Goal: Information Seeking & Learning: Find specific fact

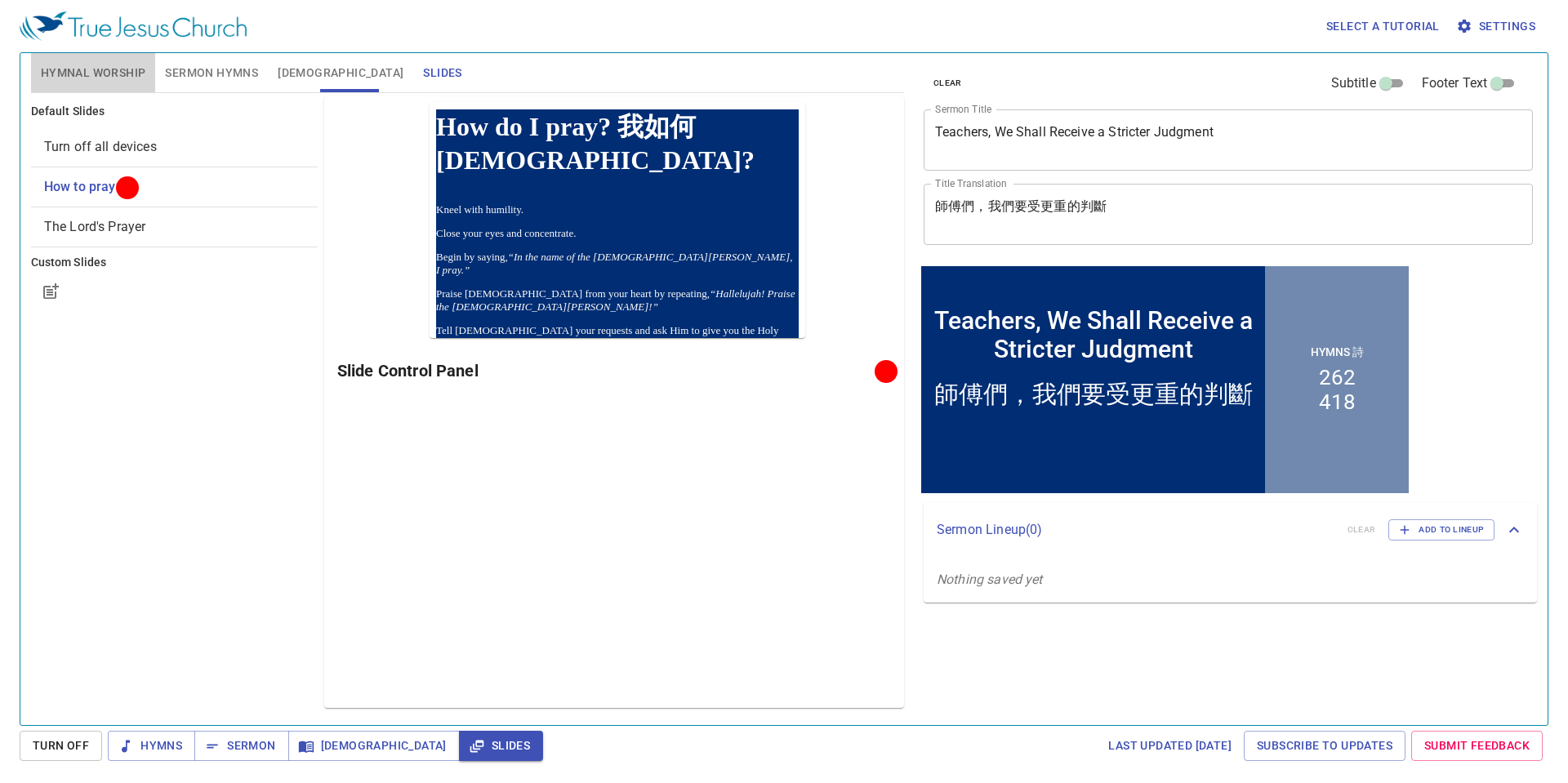
click at [101, 67] on span "Hymnal Worship" at bounding box center [94, 73] width 106 height 20
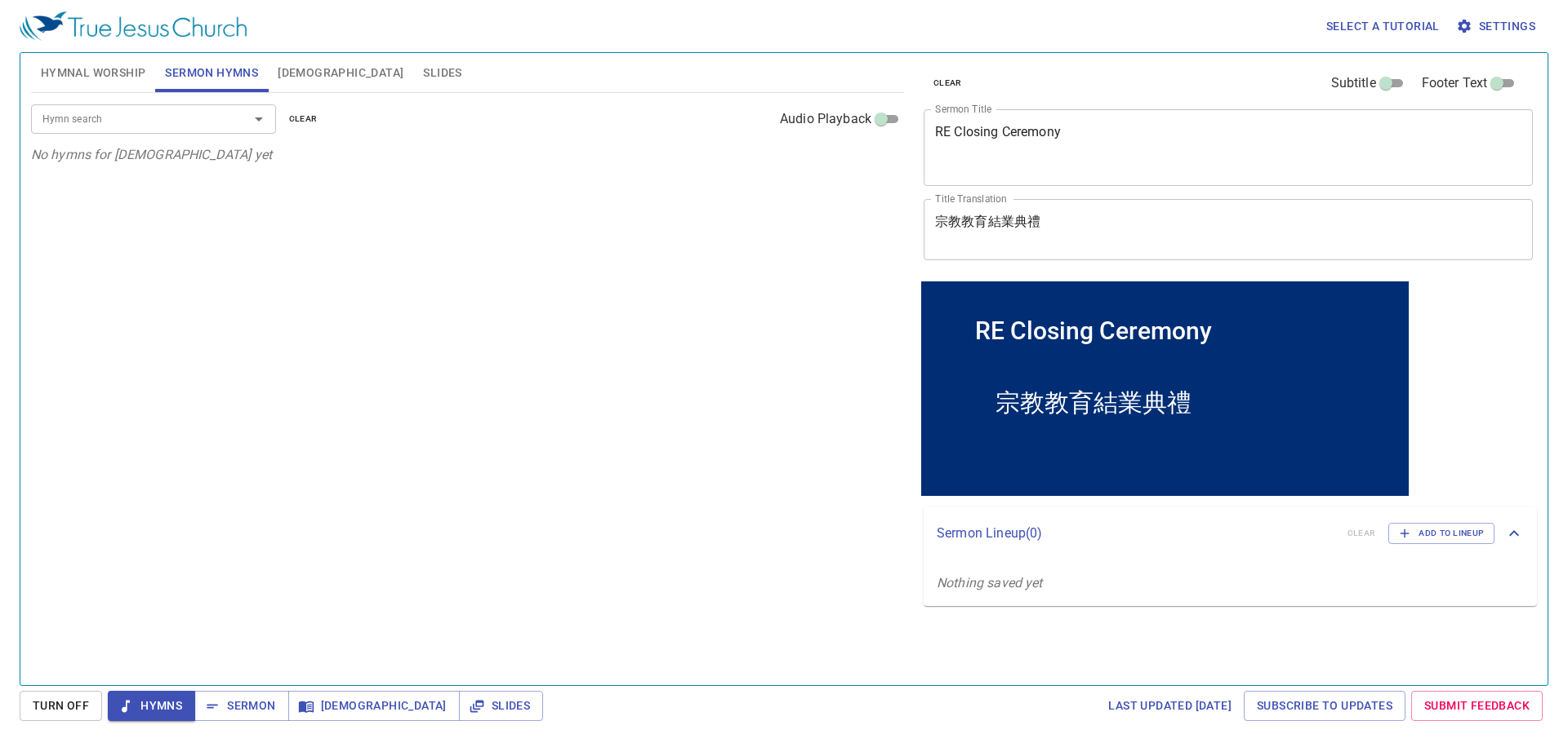
click at [87, 78] on span "Hymnal Worship" at bounding box center [94, 73] width 106 height 20
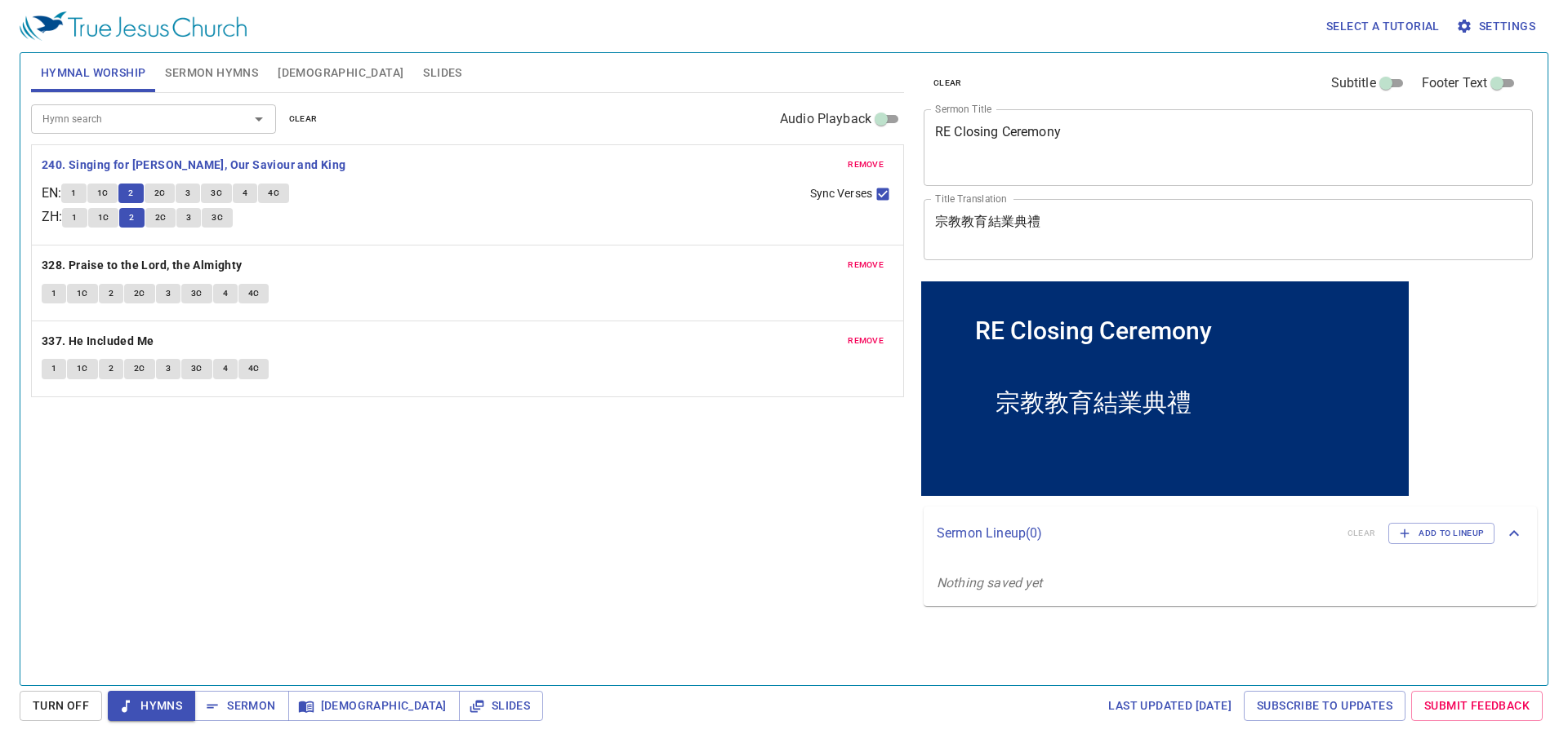
drag, startPoint x: 0, startPoint y: 0, endPoint x: 160, endPoint y: 191, distance: 249.2
click at [162, 192] on span "2C" at bounding box center [159, 193] width 11 height 14
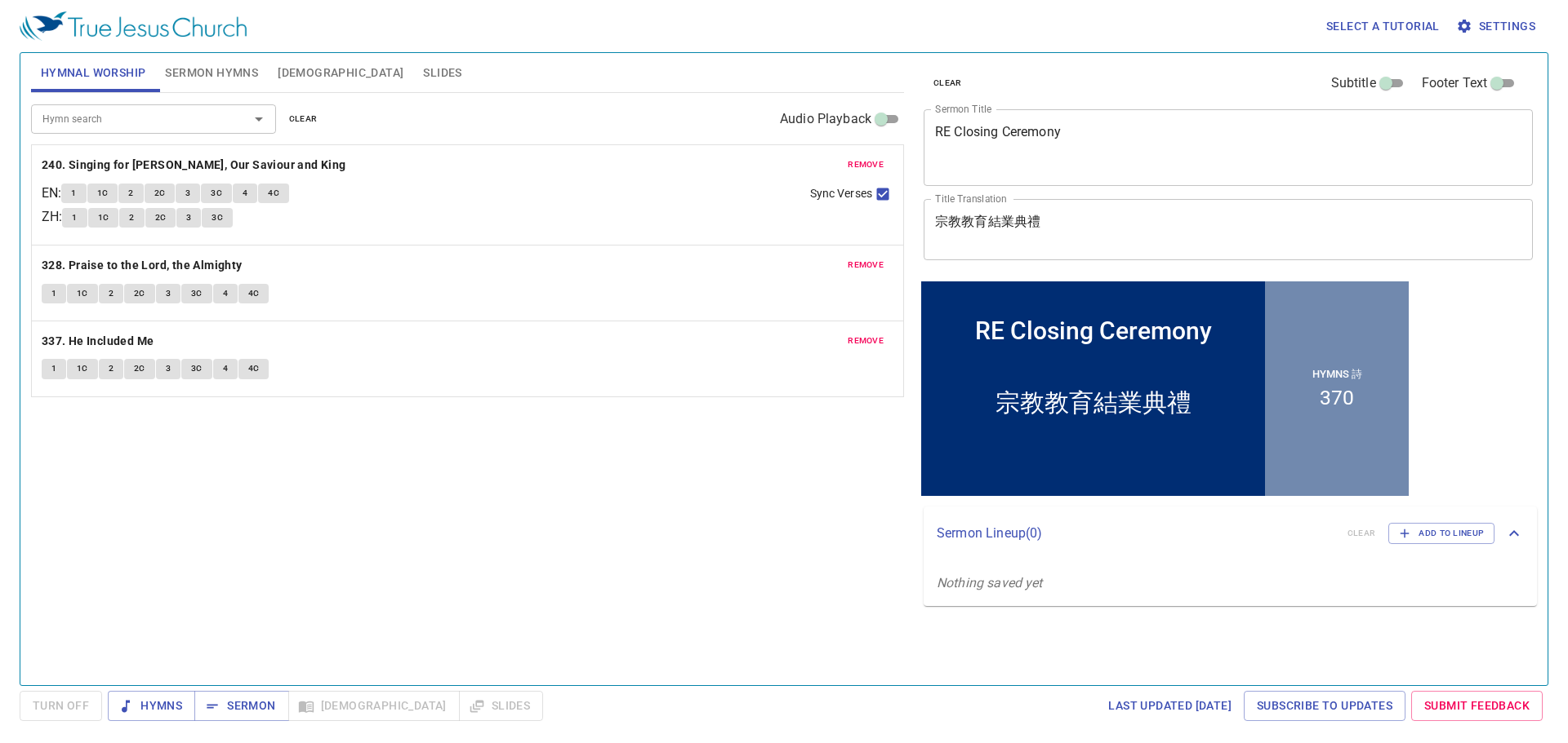
click at [299, 74] on span "Bible" at bounding box center [340, 73] width 125 height 20
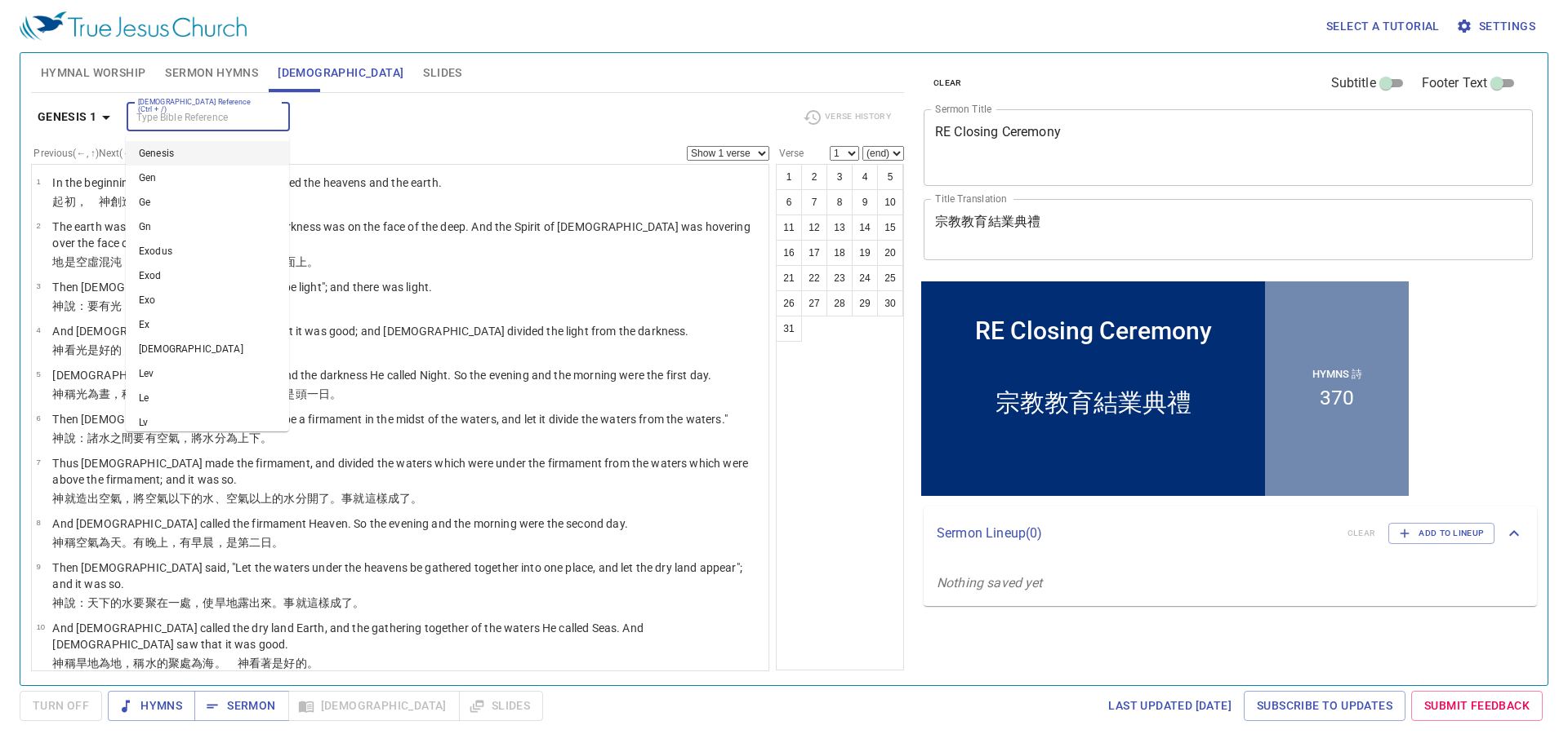
click at [206, 124] on input "Bible Reference (Ctrl + /)" at bounding box center [194, 117] width 126 height 19
type input "d"
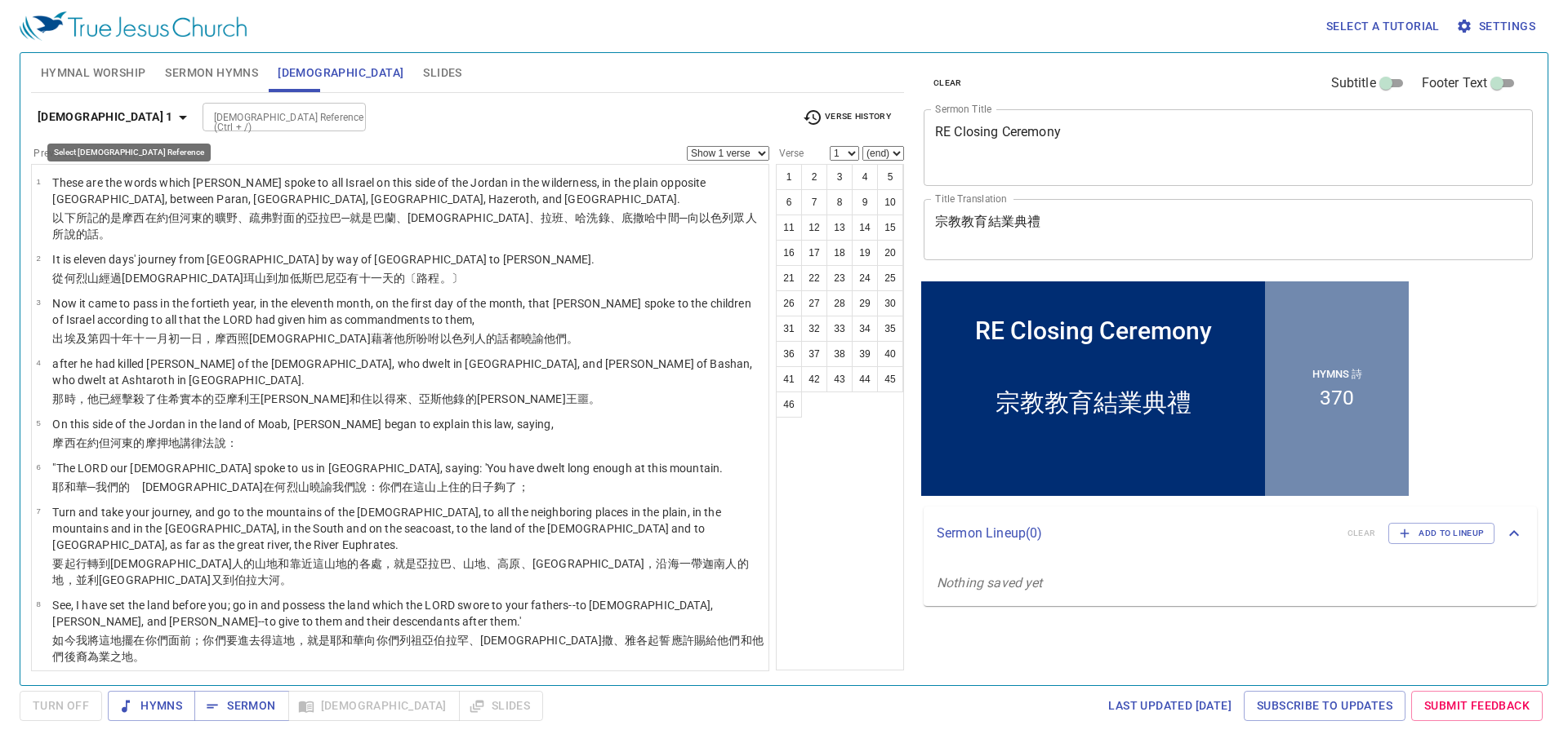
click at [110, 115] on b "Deuteronomy 1" at bounding box center [105, 117] width 136 height 20
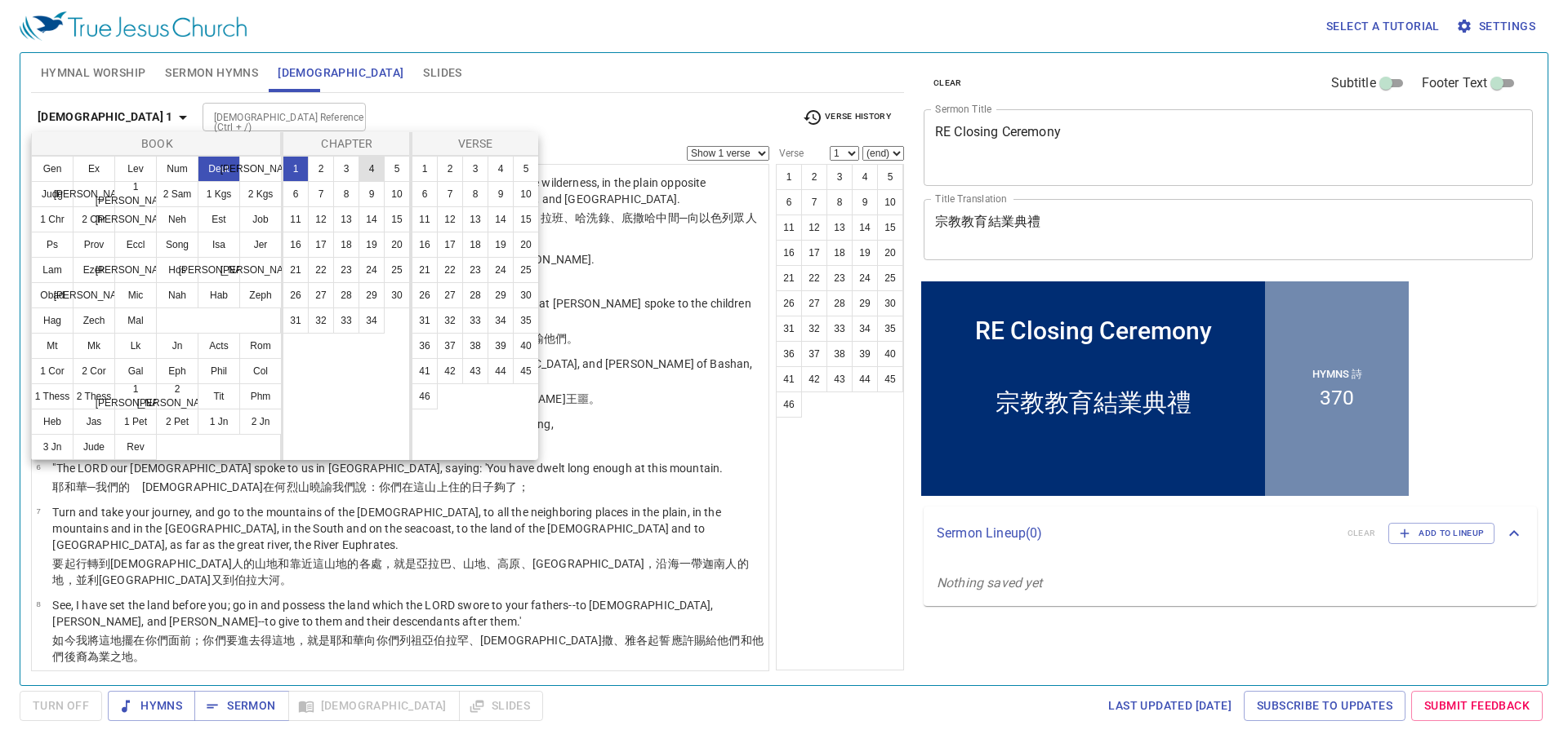
click at [378, 171] on button "4" at bounding box center [371, 169] width 26 height 26
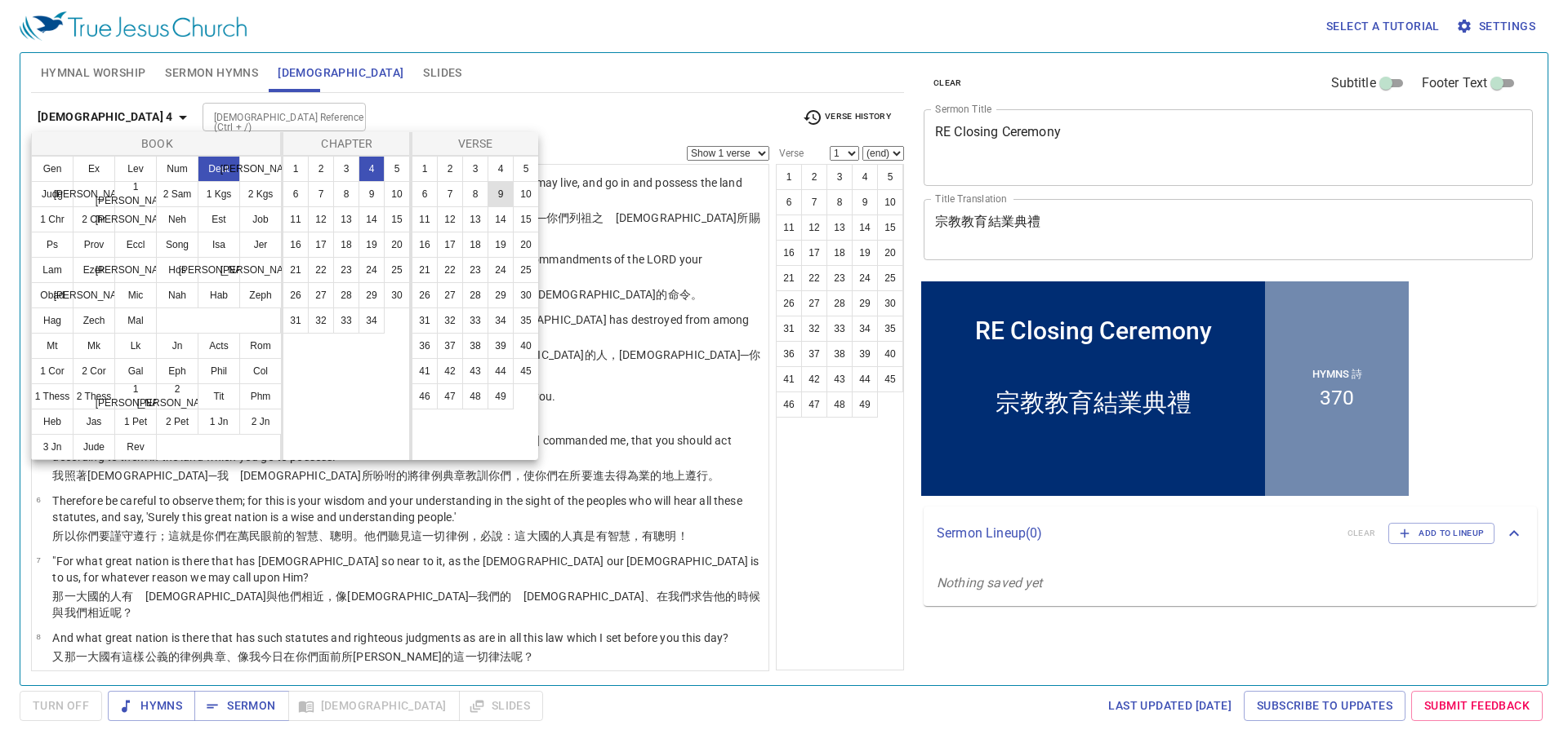
click at [500, 193] on button "9" at bounding box center [500, 194] width 26 height 26
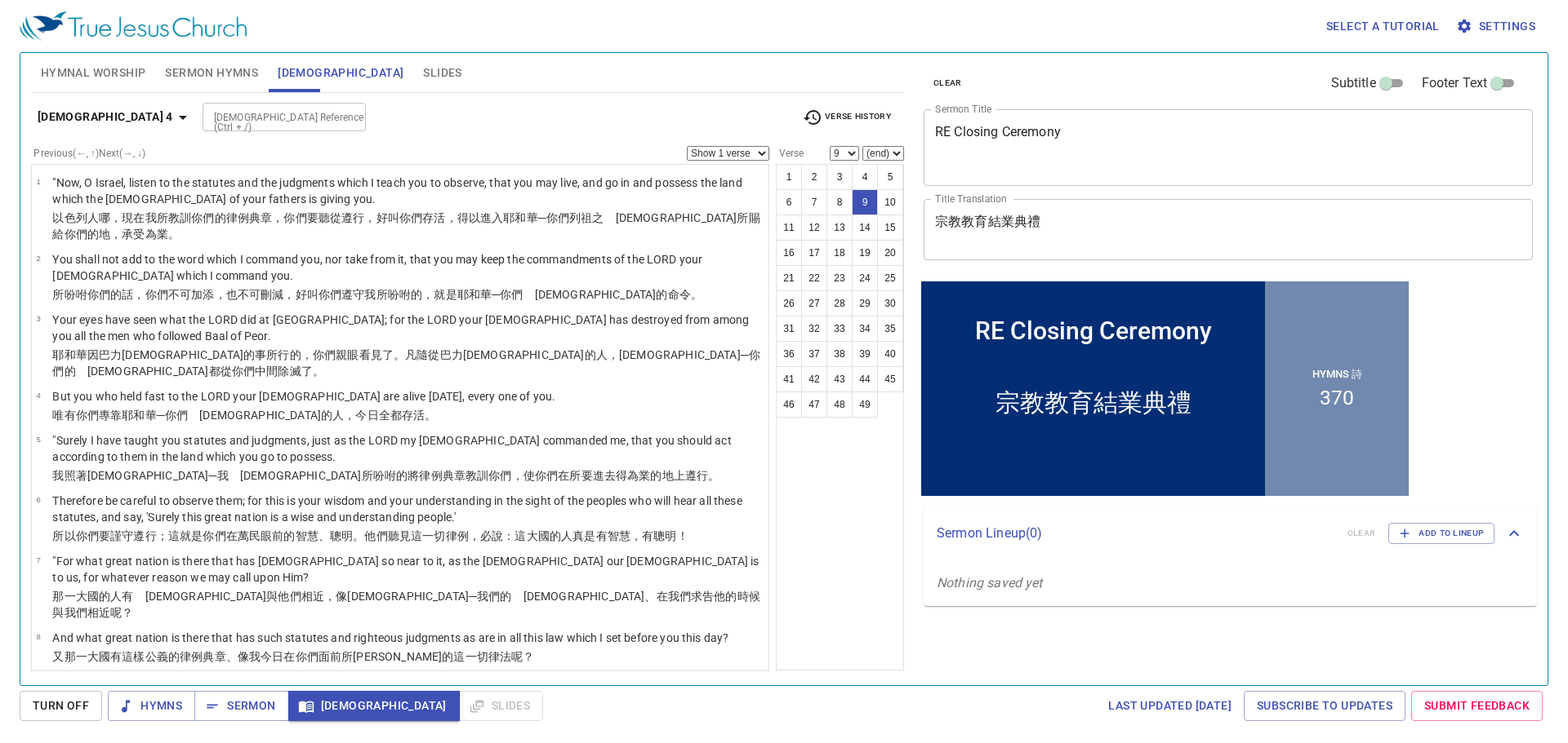
scroll to position [234, 0]
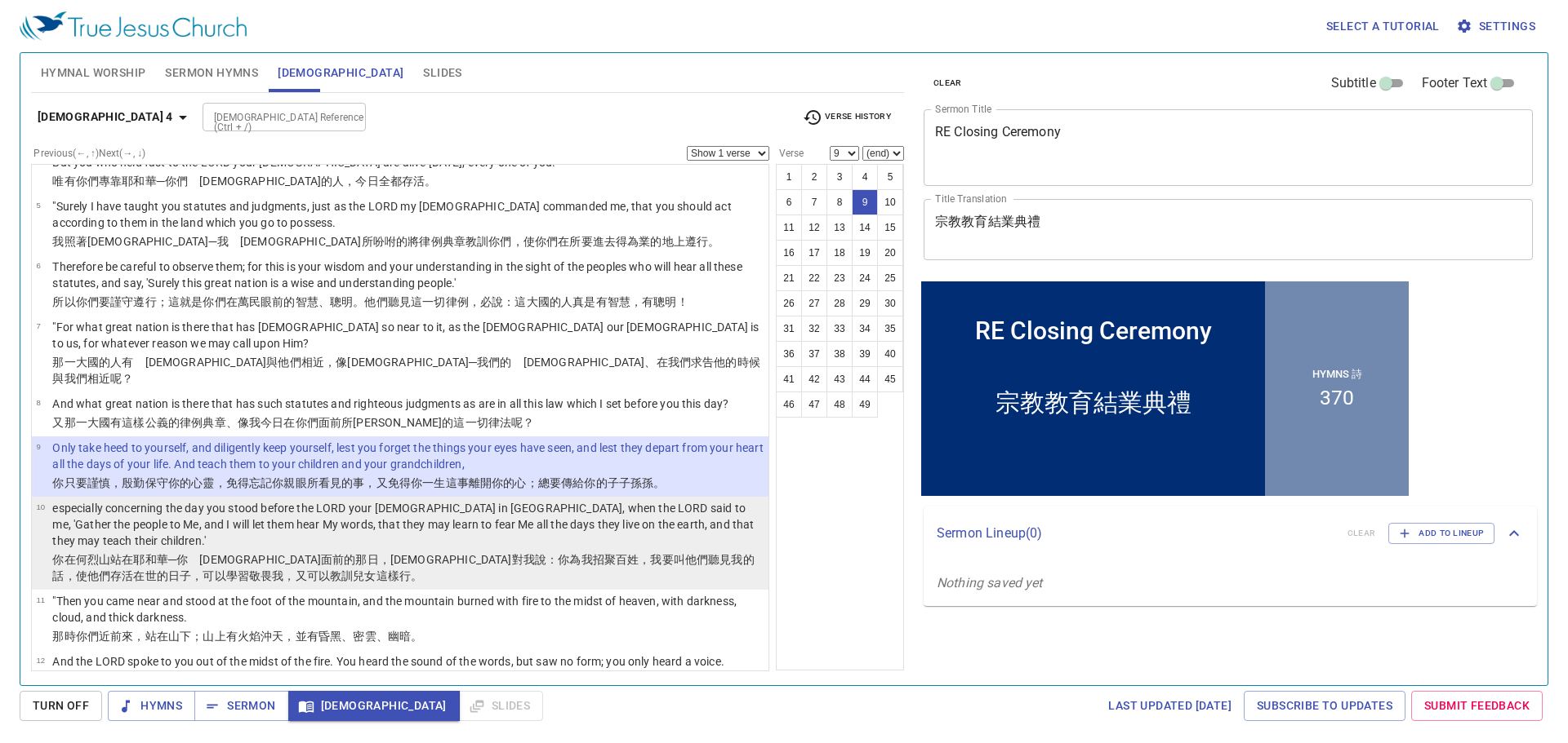
click at [223, 553] on wh430 "面前 的那日 ，耶和華 對我說 ：你為我招聚 百姓 ，我要叫他們聽見 我的話 ，使他們存活 在世 的日子 ，可以學習 敬畏 我，又可以教訓 兒女 這樣行。" at bounding box center [402, 567] width 702 height 29
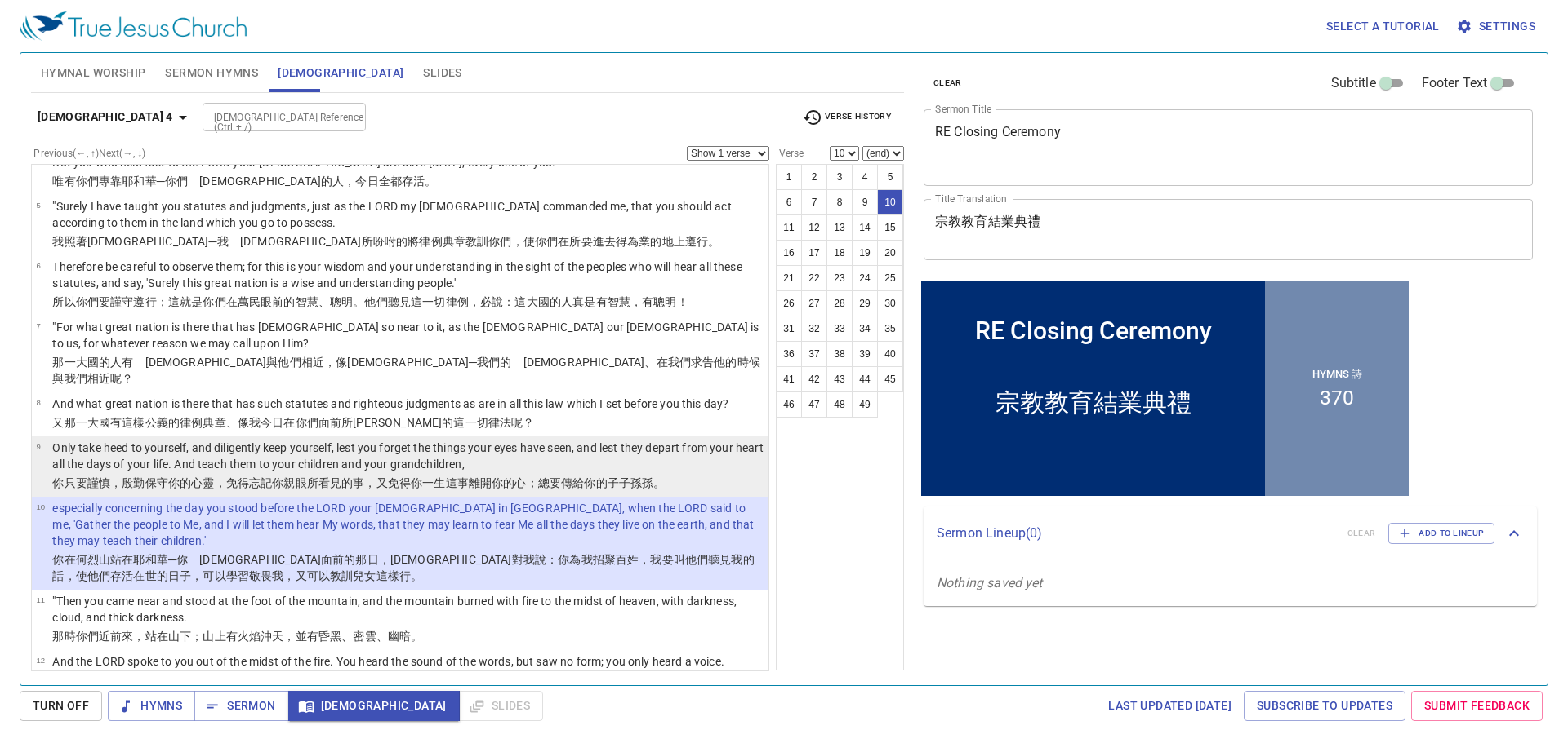
click at [195, 476] on wh8104 "你的心靈 ，免得忘記 你親眼 所看見 的事 ，又免得你一生 這事離 開你的心 ；總要傳 給你的子 子孫 [PERSON_NAME] 。" at bounding box center [416, 482] width 497 height 13
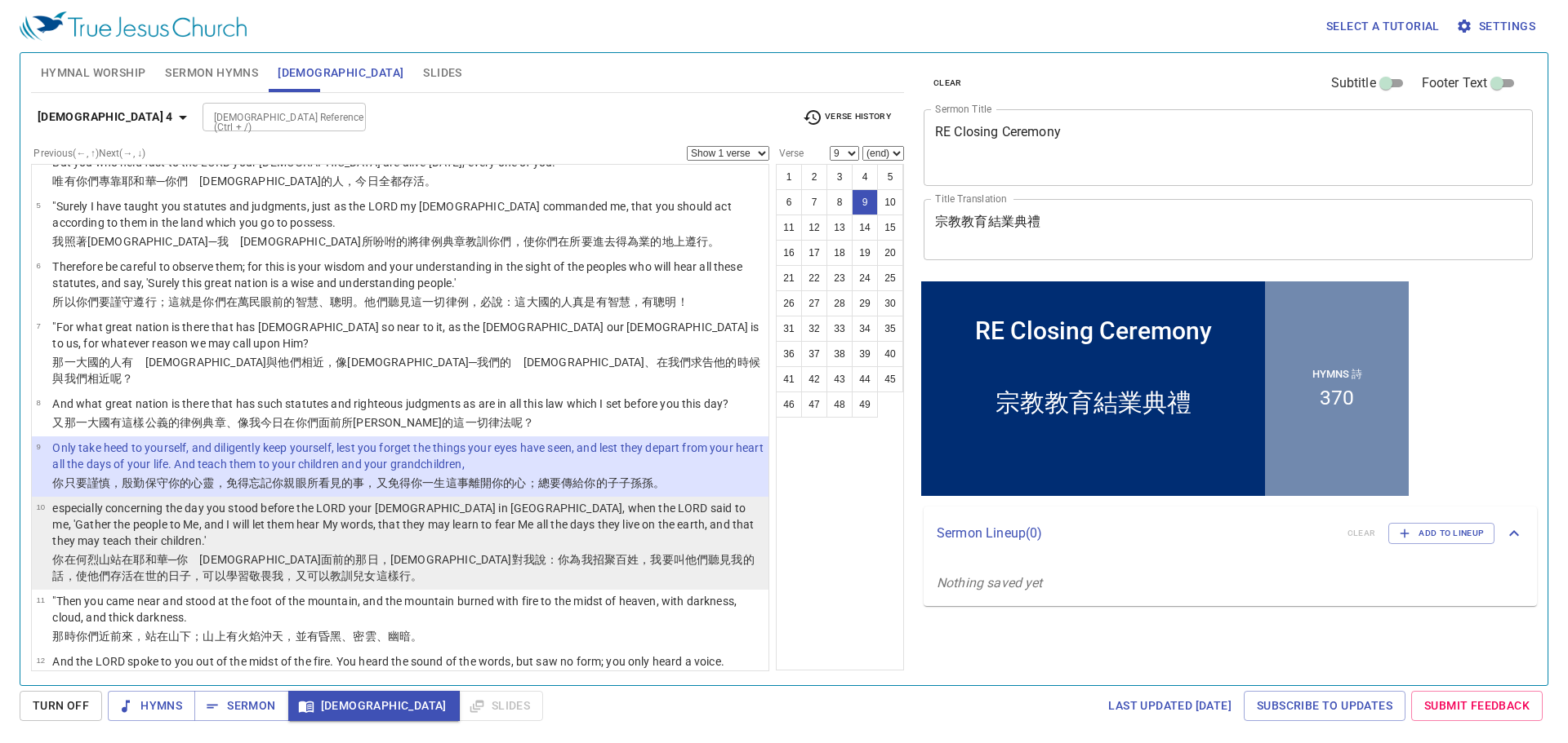
click at [447, 500] on p "especially concerning the day you stood before the LORD your [DEMOGRAPHIC_DATA]…" at bounding box center [408, 524] width 711 height 49
select select "10"
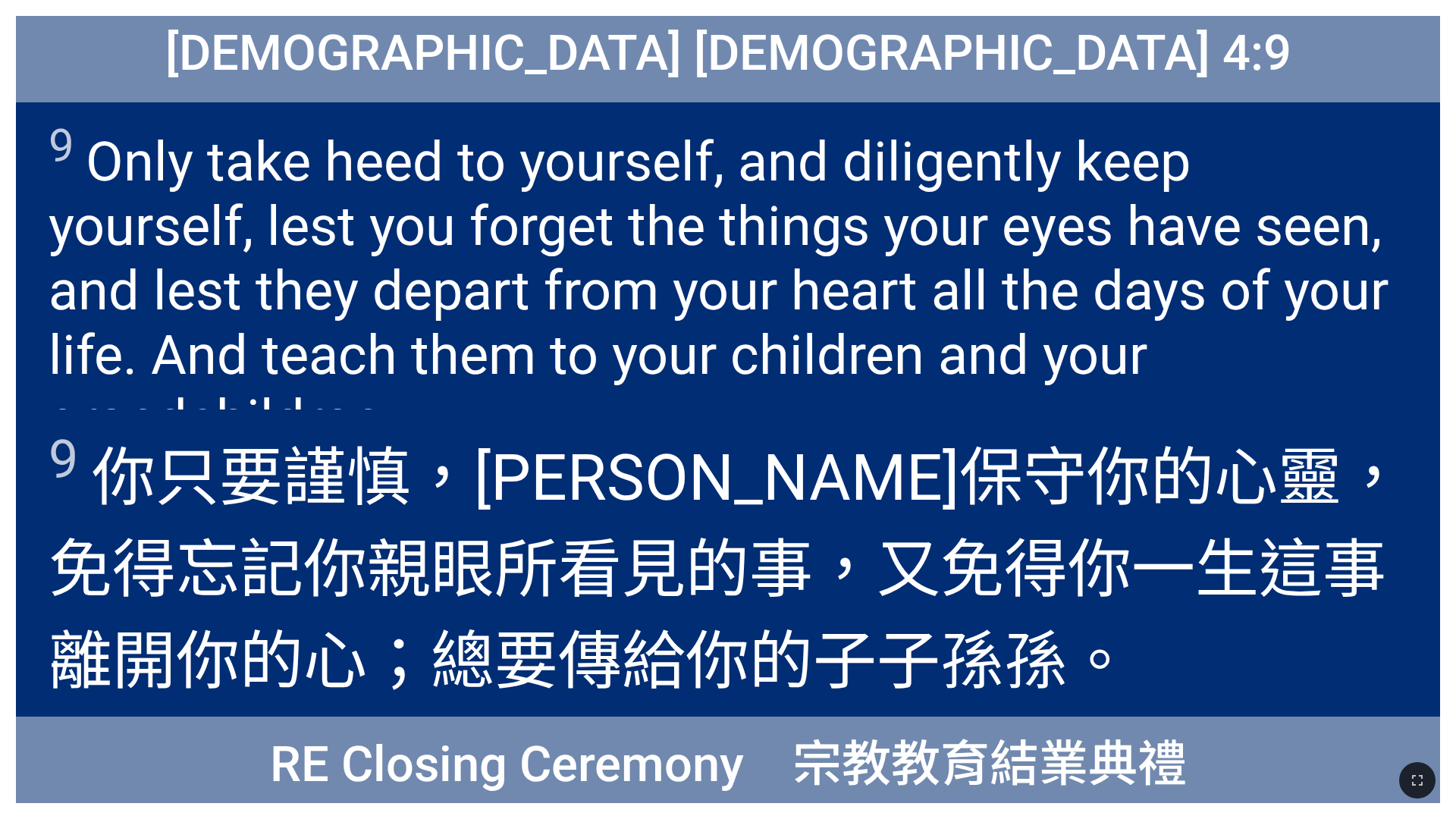
click at [943, 447] on wh8104 "你的心靈 ，免得忘記 你親眼 所看見 的事 ，又免得你一生 這事離 開你的心 ；總要傳 給你的子 子孫 [PERSON_NAME] 。" at bounding box center [726, 569] width 1356 height 259
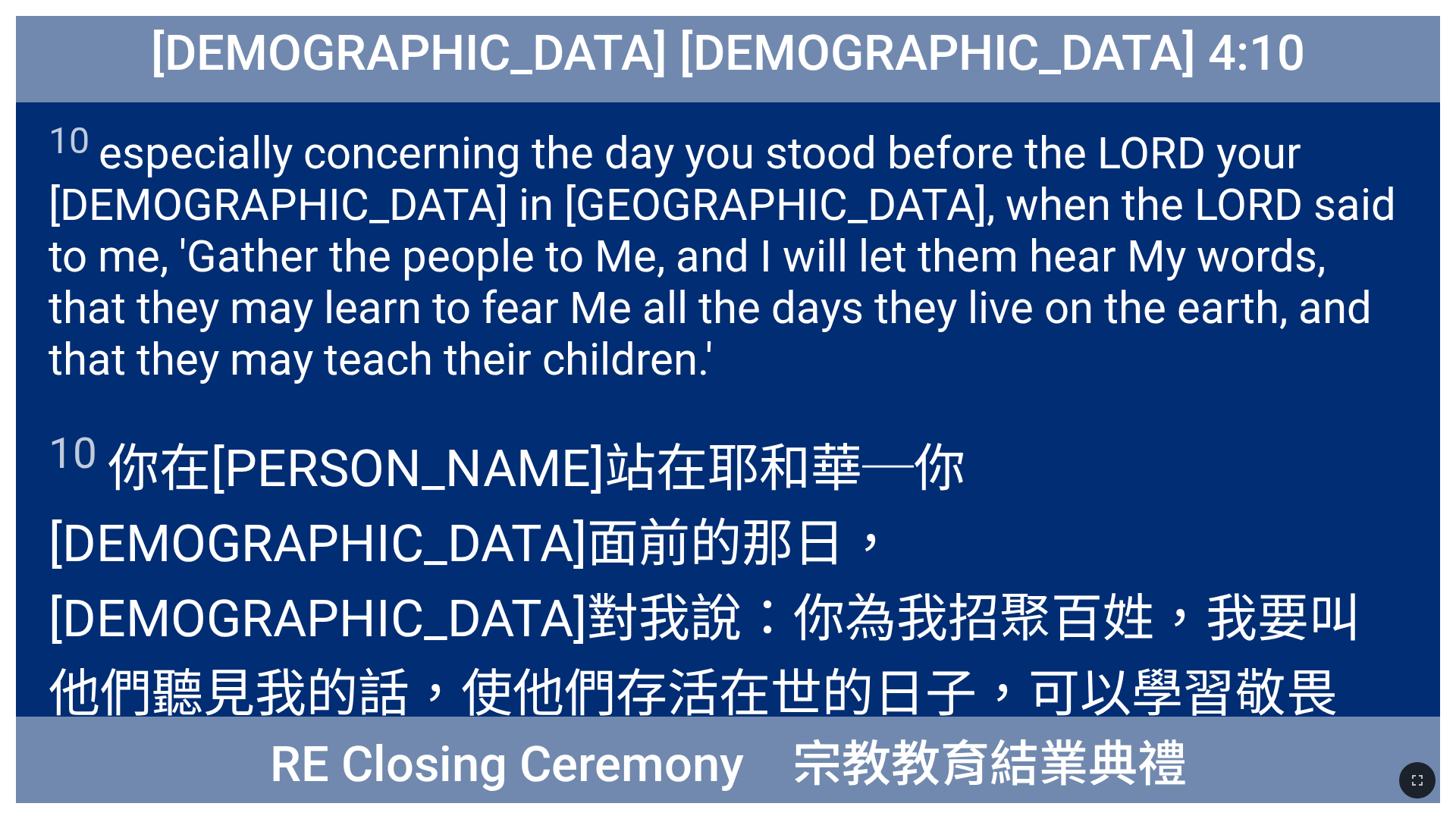
click at [1209, 338] on span "10 especially concerning the day you stood before the LORD your [DEMOGRAPHIC_DA…" at bounding box center [728, 252] width 1359 height 266
